Goal: Information Seeking & Learning: Learn about a topic

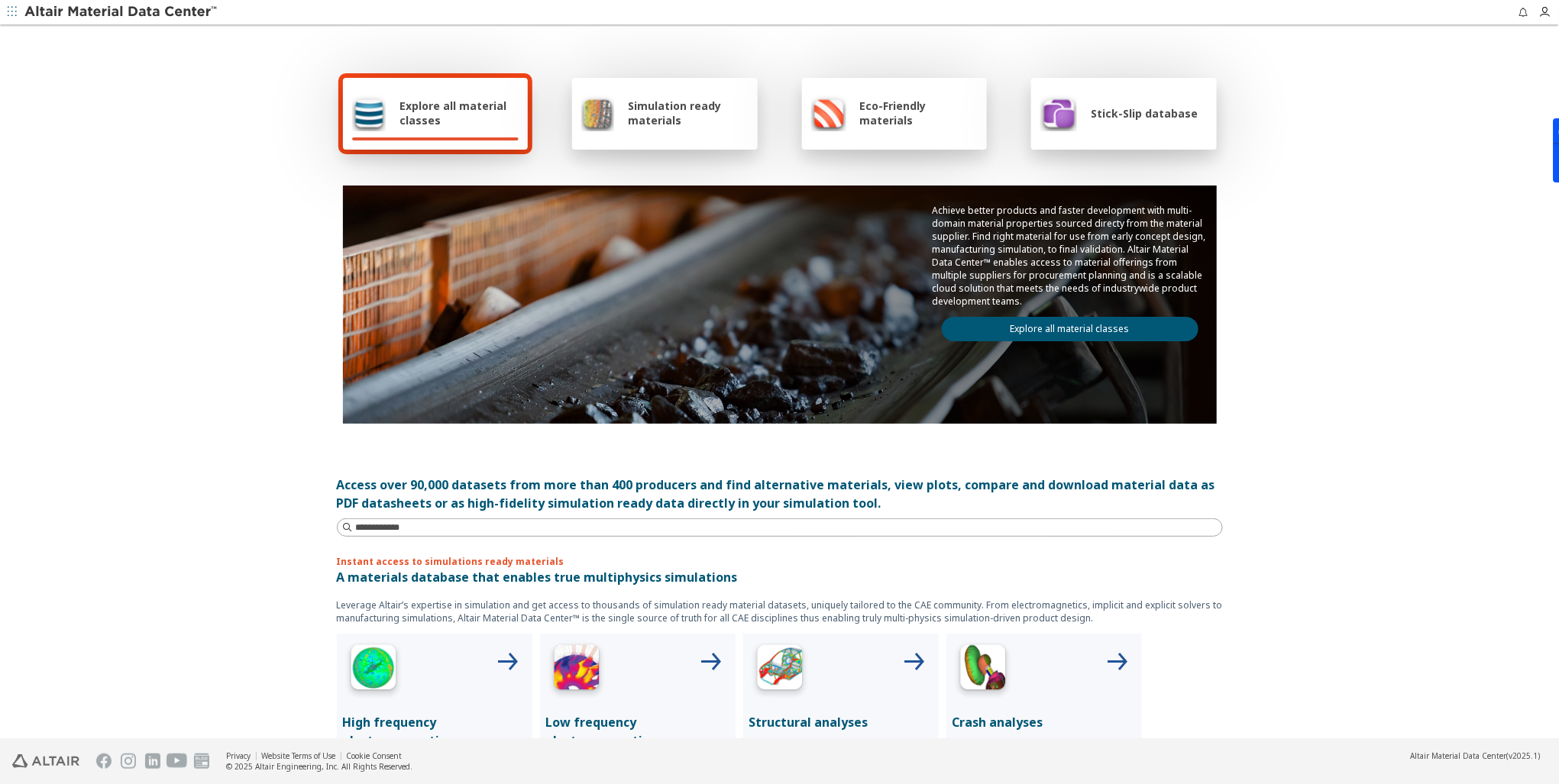
click at [455, 111] on span "Explore all material classes" at bounding box center [459, 113] width 119 height 29
click at [410, 117] on span "Explore all material classes" at bounding box center [459, 113] width 119 height 29
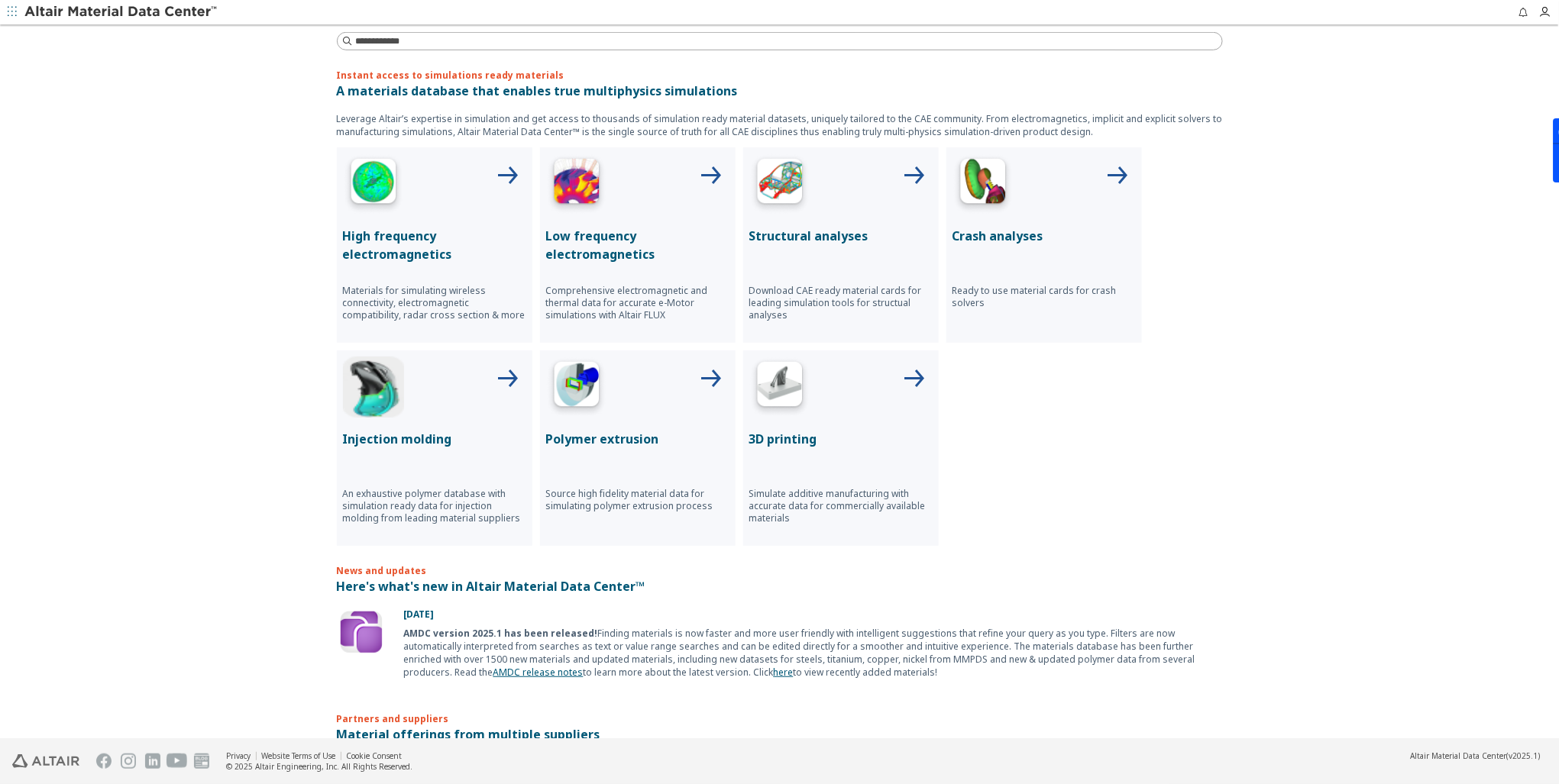
scroll to position [550, 0]
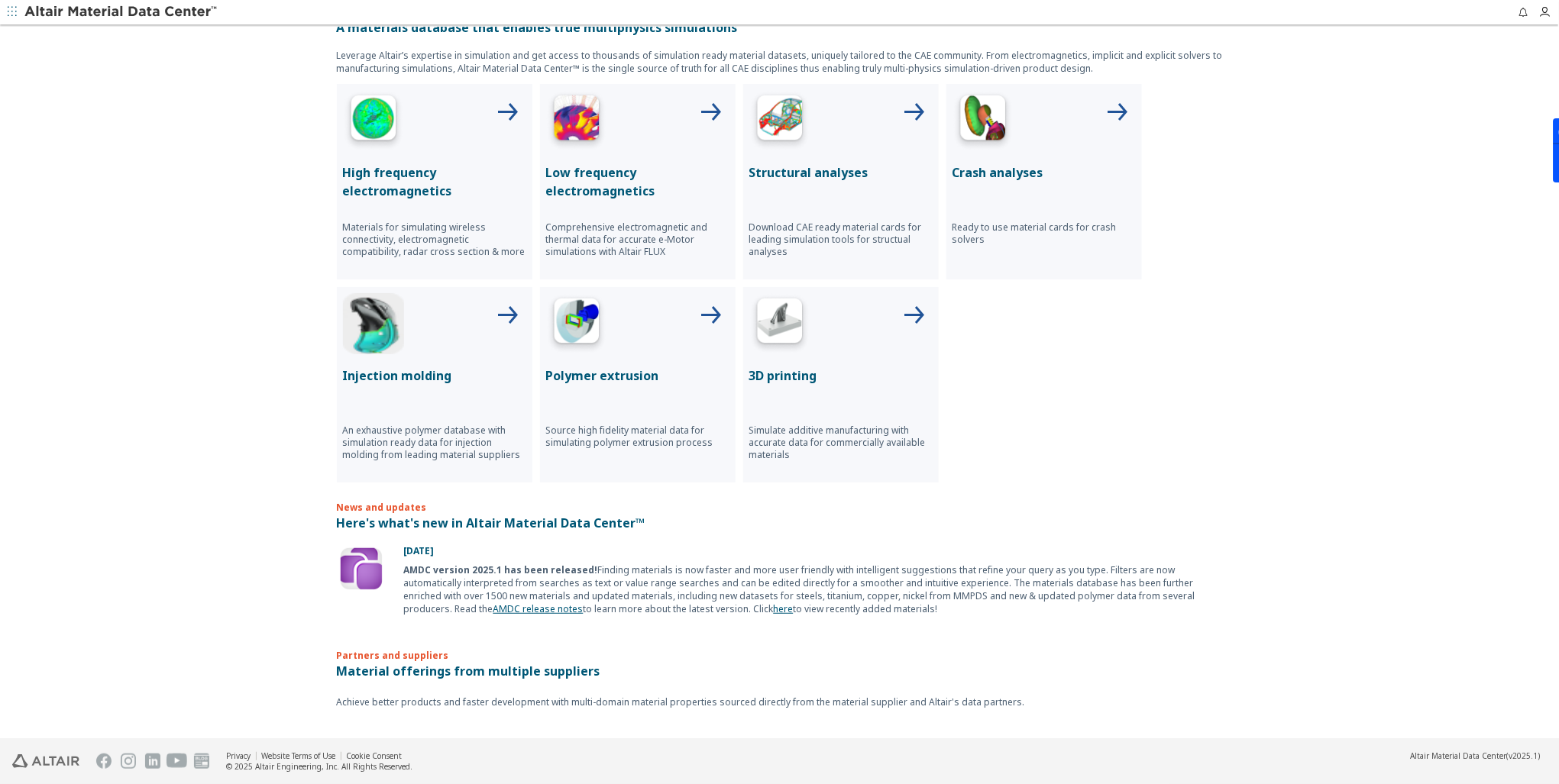
click at [756, 122] on img at bounding box center [780, 121] width 61 height 61
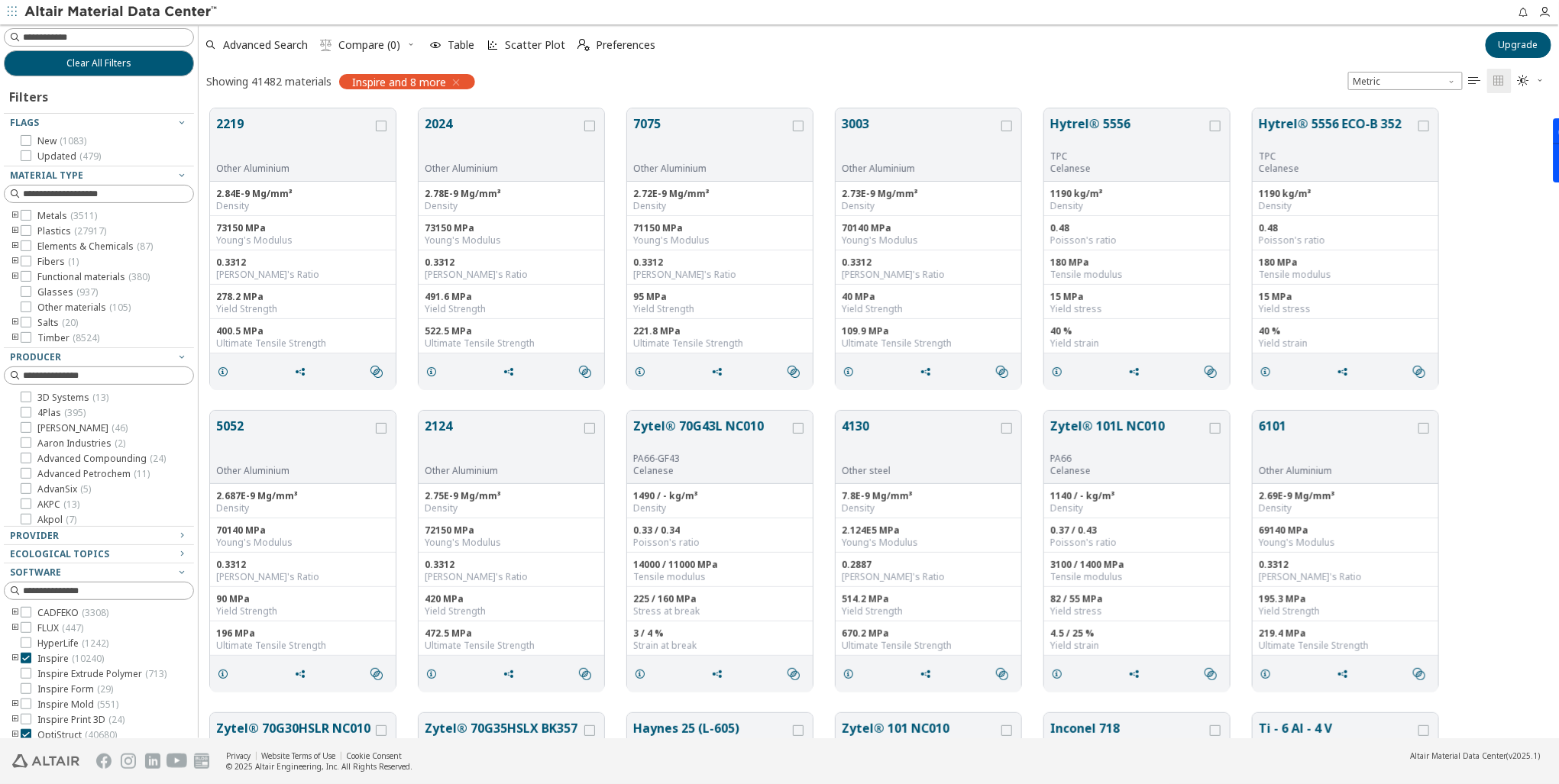
scroll to position [632, 1351]
